Goal: Transaction & Acquisition: Purchase product/service

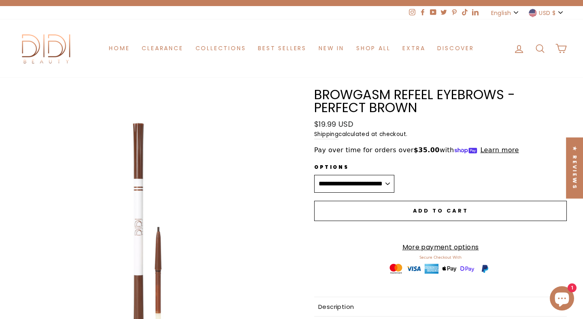
click at [541, 10] on span "USD $" at bounding box center [547, 13] width 17 height 9
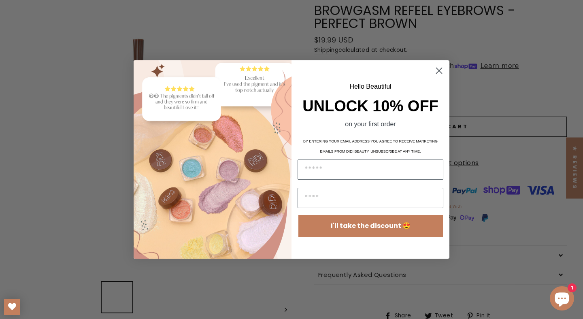
scroll to position [100, 0]
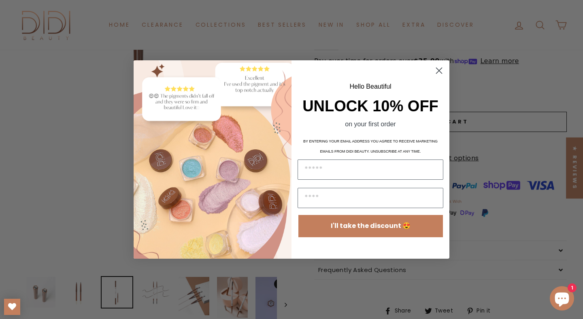
click at [444, 71] on circle "Close dialog" at bounding box center [438, 70] width 13 height 13
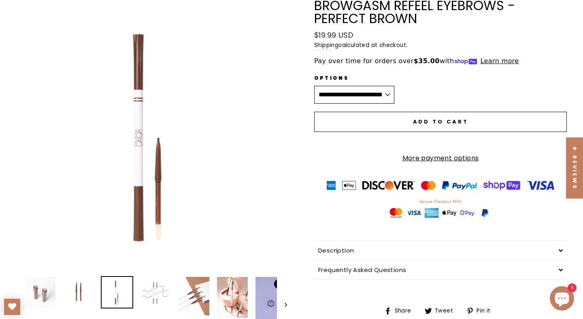
scroll to position [0, 0]
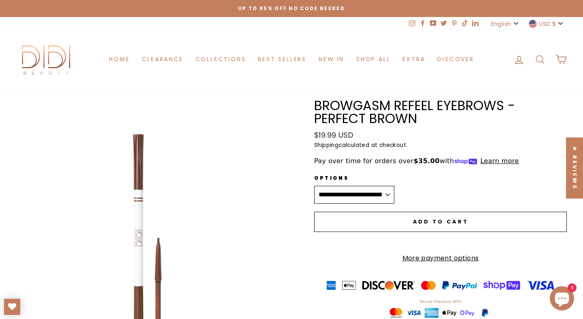
click at [542, 26] on span "USD $" at bounding box center [547, 23] width 17 height 9
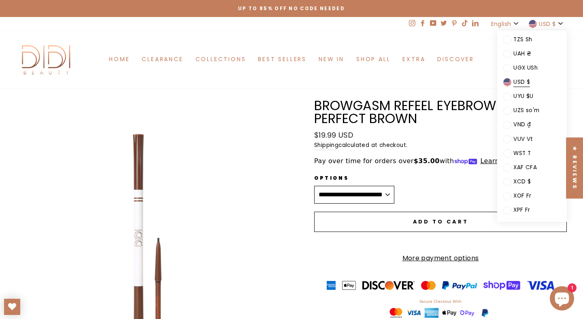
scroll to position [1278, 0]
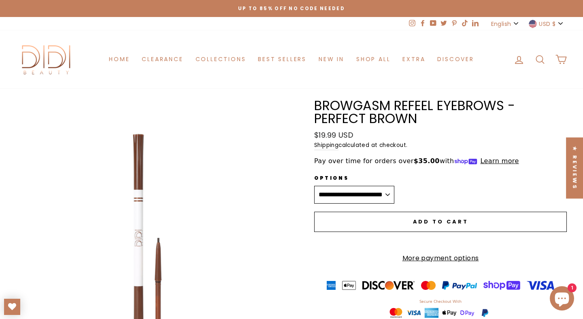
click at [548, 27] on span "USD $" at bounding box center [547, 23] width 17 height 9
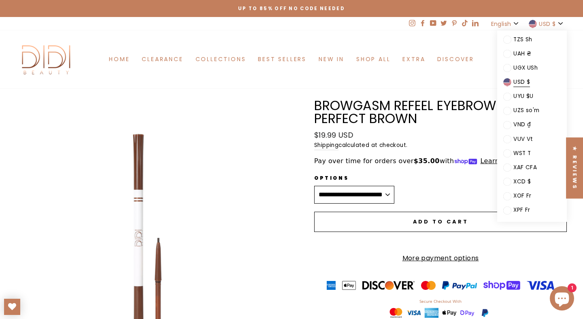
click at [510, 21] on span "English" at bounding box center [501, 23] width 20 height 9
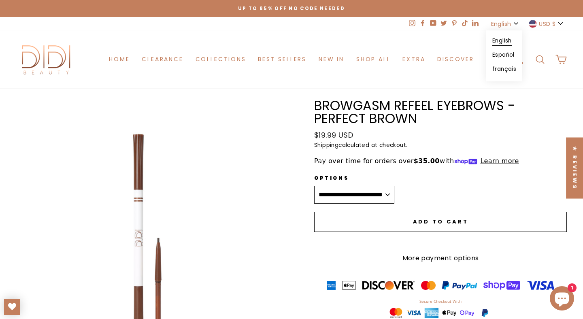
click at [529, 25] on span "button" at bounding box center [533, 24] width 8 height 8
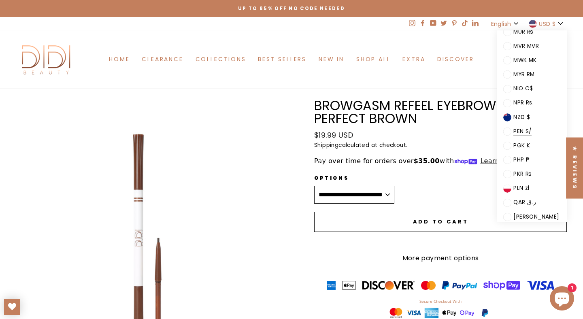
scroll to position [873, 0]
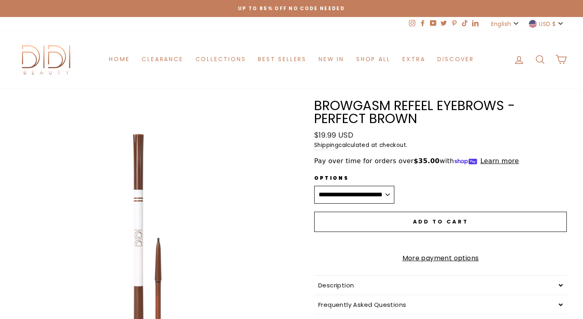
click at [554, 21] on span "USD $" at bounding box center [547, 23] width 17 height 9
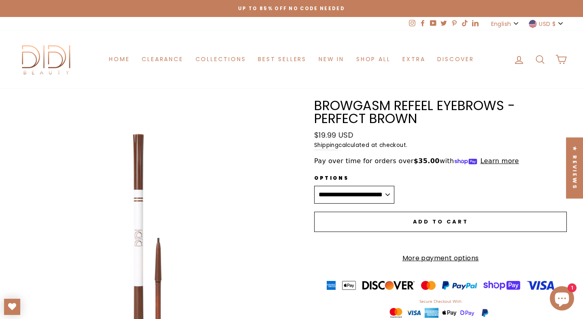
click at [372, 38] on div "Home Clearance Collections Best Sellers New in Shop All Eyes Face Lips Tools Bu…" at bounding box center [291, 59] width 429 height 42
